Goal: Task Accomplishment & Management: Manage account settings

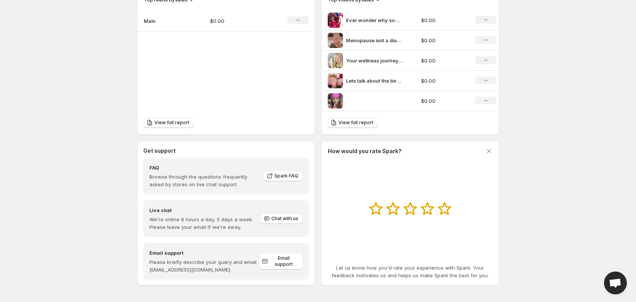
scroll to position [282, 0]
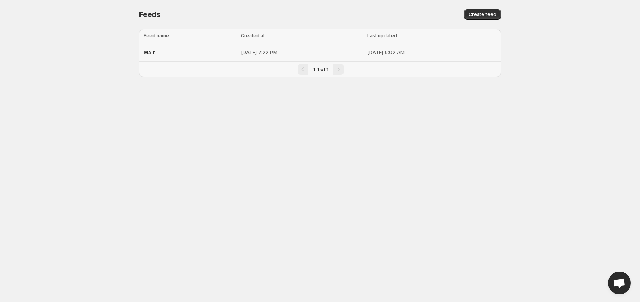
click at [157, 51] on div "Main" at bounding box center [190, 52] width 93 height 14
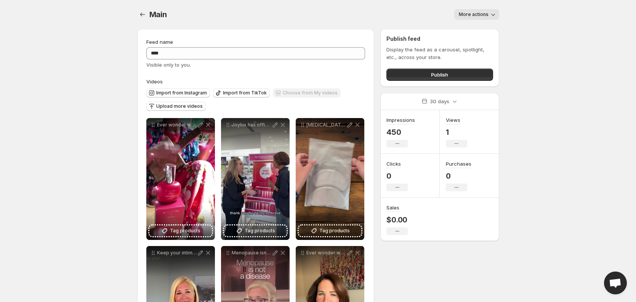
click at [479, 17] on span "More actions" at bounding box center [474, 14] width 30 height 6
click at [521, 27] on body "**********" at bounding box center [318, 151] width 636 height 302
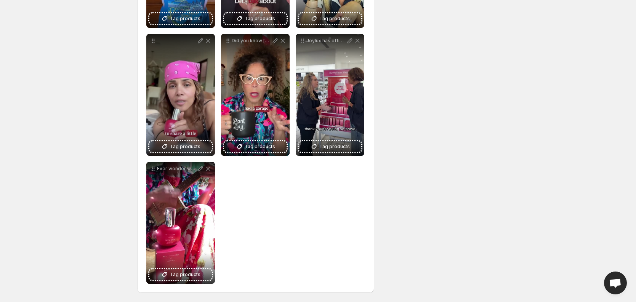
scroll to position [469, 0]
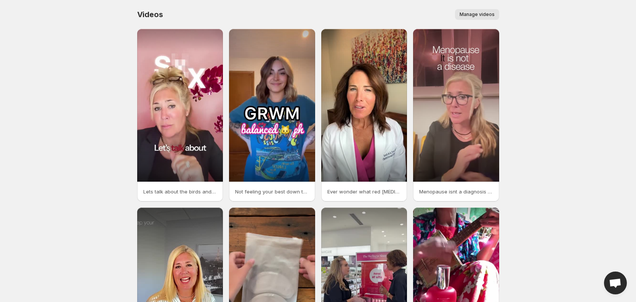
click at [468, 12] on span "Manage videos" at bounding box center [477, 14] width 35 height 6
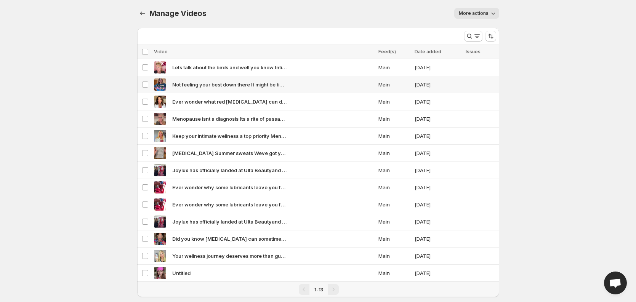
scroll to position [2, 0]
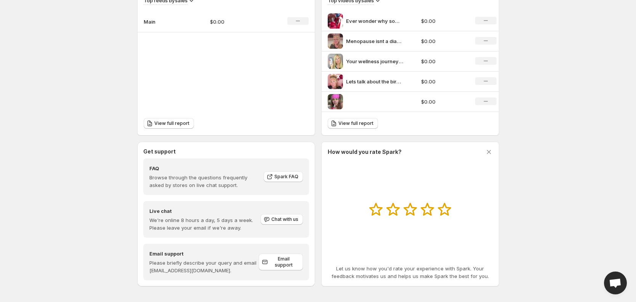
scroll to position [282, 0]
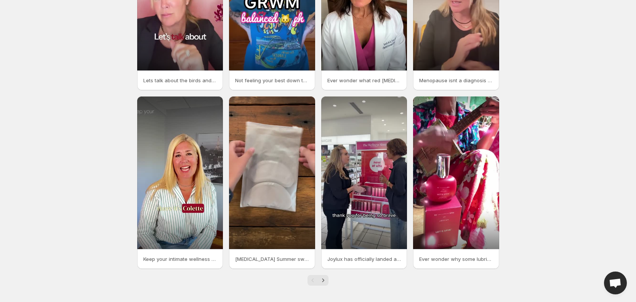
scroll to position [113, 0]
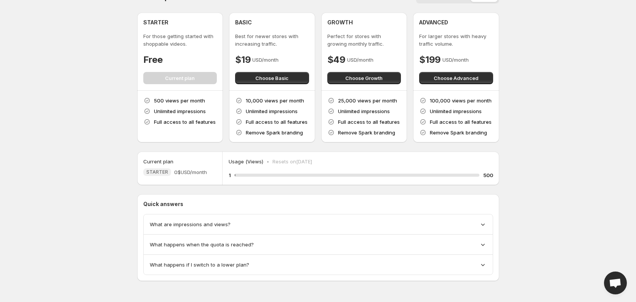
scroll to position [18, 0]
